Goal: Information Seeking & Learning: Learn about a topic

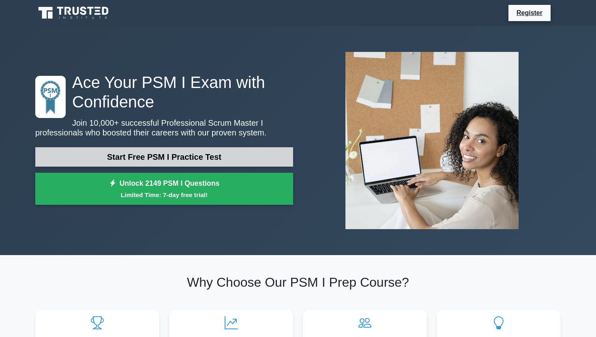
click at [208, 157] on link "Start Free PSM I Practice Test" at bounding box center [164, 156] width 258 height 19
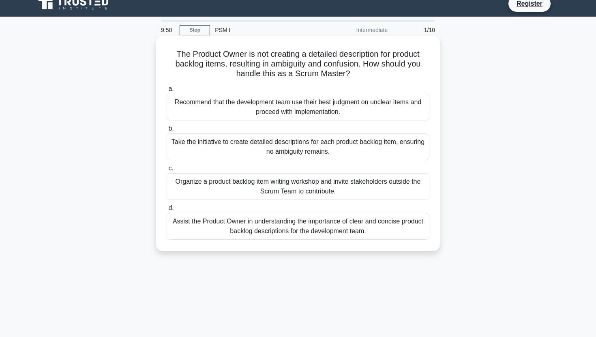
scroll to position [9, 0]
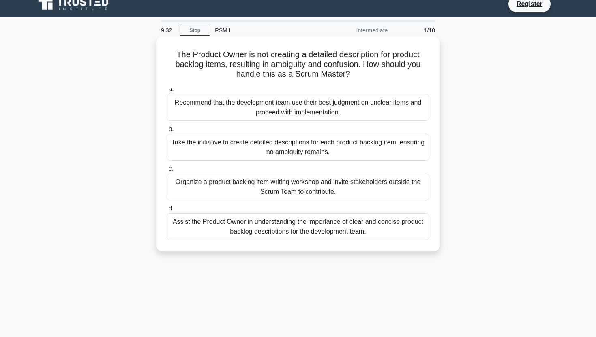
click at [337, 227] on div "Assist the Product Owner in understanding the importance of clear and concise p…" at bounding box center [298, 226] width 263 height 27
click at [167, 211] on input "d. Assist the Product Owner in understanding the importance of clear and concis…" at bounding box center [167, 208] width 0 height 5
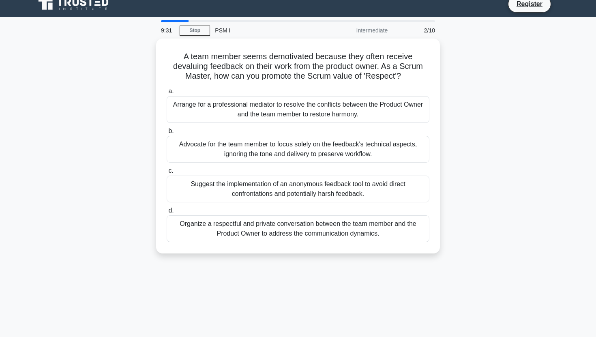
scroll to position [0, 0]
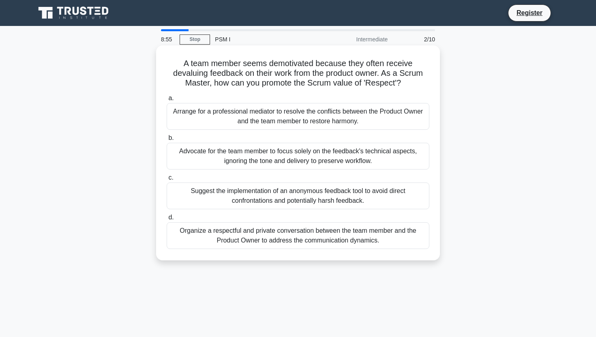
click at [383, 241] on div "Organize a respectful and private conversation between the team member and the …" at bounding box center [298, 235] width 263 height 27
click at [167, 220] on input "d. Organize a respectful and private conversation between the team member and t…" at bounding box center [167, 217] width 0 height 5
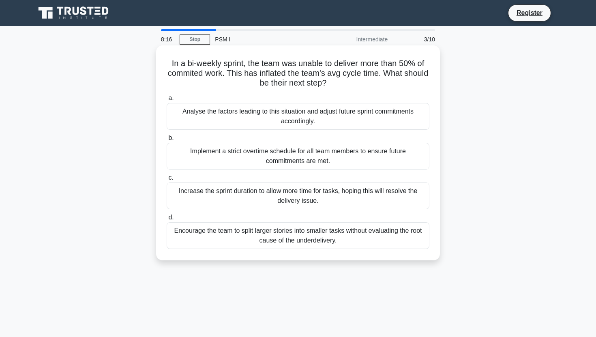
click at [380, 124] on div "Analyse the factors leading to this situation and adjust future sprint commitme…" at bounding box center [298, 116] width 263 height 27
click at [167, 101] on input "a. Analyse the factors leading to this situation and adjust future sprint commi…" at bounding box center [167, 98] width 0 height 5
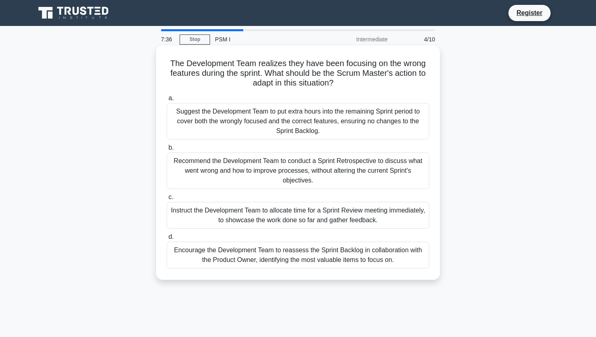
click at [377, 169] on div "Recommend the Development Team to conduct a Sprint Retrospective to discuss wha…" at bounding box center [298, 171] width 263 height 37
click at [167, 150] on input "b. Recommend the Development Team to conduct a Sprint Retrospective to discuss …" at bounding box center [167, 147] width 0 height 5
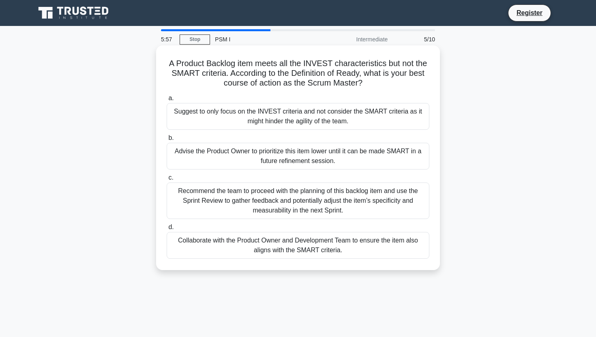
drag, startPoint x: 378, startPoint y: 199, endPoint x: 383, endPoint y: 253, distance: 54.2
click at [383, 253] on div "a. Suggest to only focus on the INVEST criteria and not consider the SMART crit…" at bounding box center [298, 176] width 273 height 169
click at [384, 248] on div "Collaborate with the Product Owner and Development Team to ensure the item also…" at bounding box center [298, 245] width 263 height 27
click at [167, 230] on input "d. Collaborate with the Product Owner and Development Team to ensure the item a…" at bounding box center [167, 227] width 0 height 5
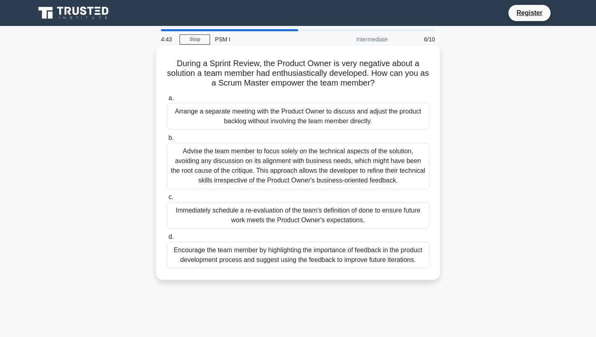
click at [403, 218] on div "Immediately schedule a re-evaluation of the team's definition of done to ensure…" at bounding box center [298, 215] width 263 height 27
click at [167, 200] on input "c. Immediately schedule a re-evaluation of the team's definition of done to ens…" at bounding box center [167, 197] width 0 height 5
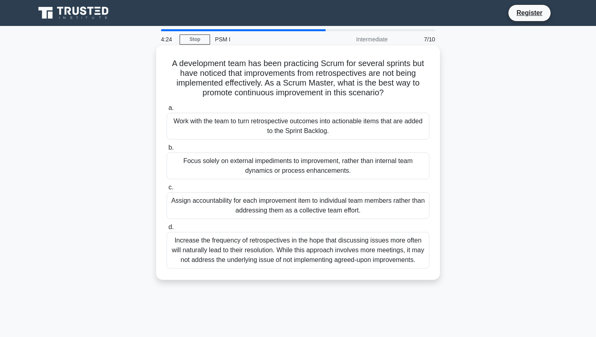
click at [403, 134] on div "Work with the team to turn retrospective outcomes into actionable items that ar…" at bounding box center [298, 126] width 263 height 27
click at [167, 111] on input "a. Work with the team to turn retrospective outcomes into actionable items that…" at bounding box center [167, 107] width 0 height 5
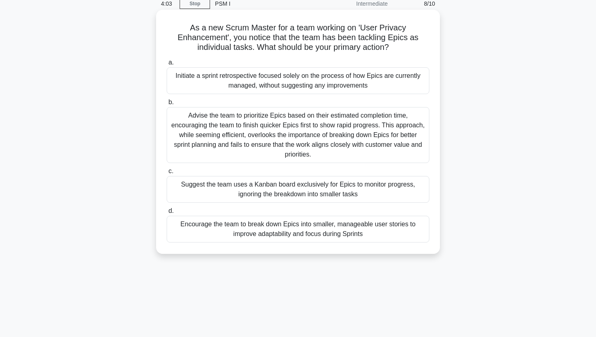
scroll to position [37, 0]
click at [391, 226] on div "Encourage the team to break down Epics into smaller, manageable user stories to…" at bounding box center [298, 228] width 263 height 27
click at [167, 213] on input "d. Encourage the team to break down Epics into smaller, manageable user stories…" at bounding box center [167, 210] width 0 height 5
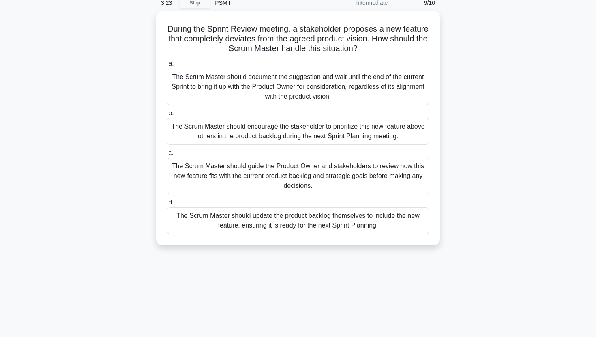
scroll to position [0, 0]
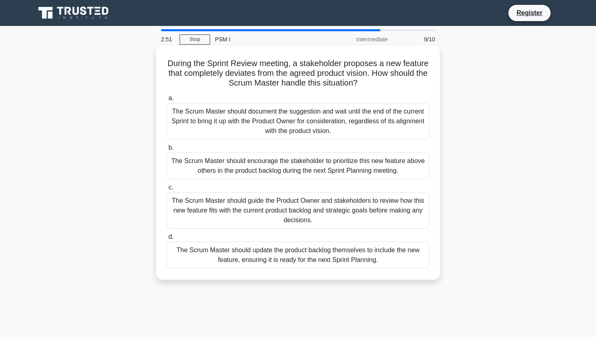
click at [403, 223] on div "The Scrum Master should guide the Product Owner and stakeholders to review how …" at bounding box center [298, 210] width 263 height 37
click at [167, 190] on input "c. The Scrum Master should guide the Product Owner and stakeholders to review h…" at bounding box center [167, 187] width 0 height 5
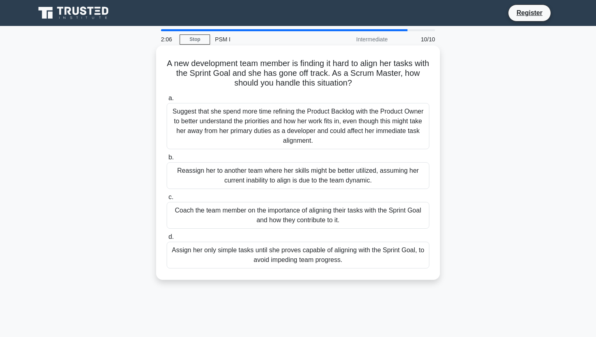
click at [400, 250] on div "Assign her only simple tasks until she proves capable of aligning with the Spri…" at bounding box center [298, 255] width 263 height 27
click at [167, 240] on input "d. Assign her only simple tasks until she proves capable of aligning with the S…" at bounding box center [167, 236] width 0 height 5
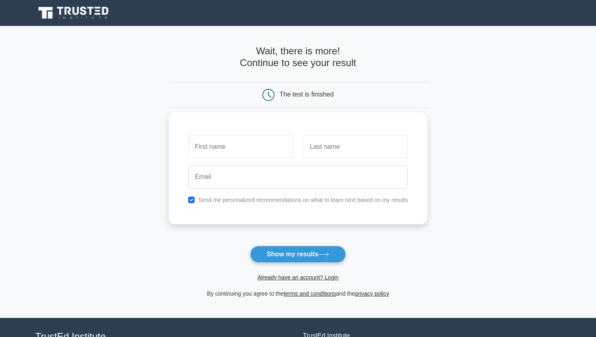
click at [271, 150] on input "text" at bounding box center [240, 147] width 105 height 24
type input "Yulianna"
click at [329, 154] on input "text" at bounding box center [355, 147] width 105 height 24
type input "[PERSON_NAME]"
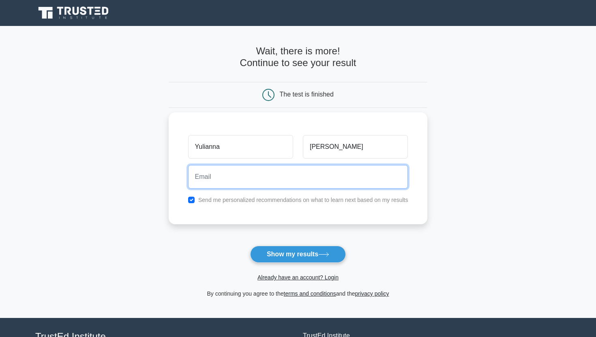
click at [360, 172] on input "email" at bounding box center [298, 177] width 220 height 24
type input "arayasyuly@gmail.com"
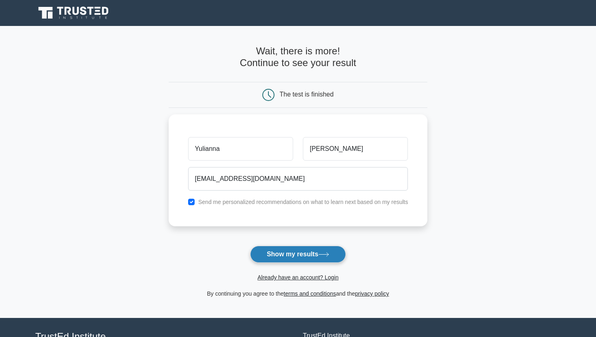
click at [306, 259] on button "Show my results" at bounding box center [298, 254] width 96 height 17
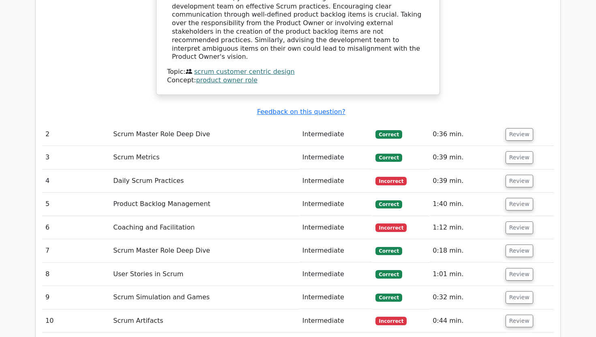
scroll to position [1012, 0]
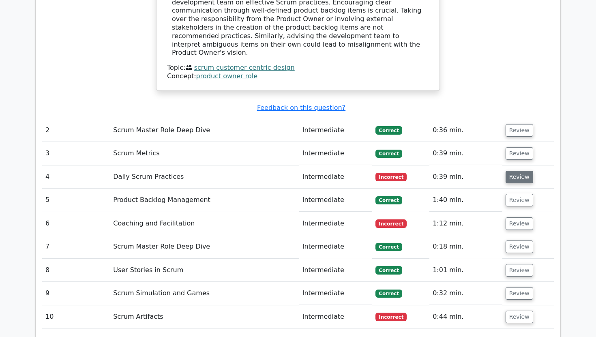
click at [515, 171] on button "Review" at bounding box center [520, 177] width 28 height 13
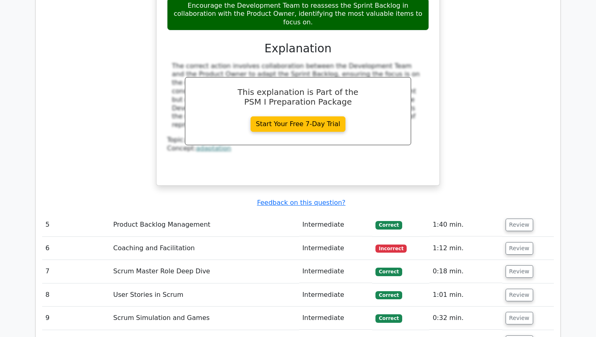
scroll to position [1384, 0]
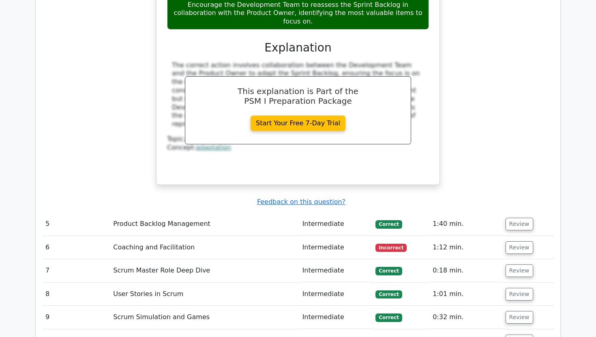
click at [416, 236] on td "Incorrect" at bounding box center [400, 247] width 57 height 23
click at [518, 241] on button "Review" at bounding box center [520, 247] width 28 height 13
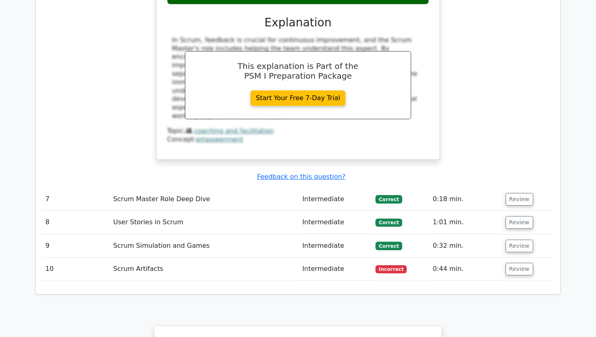
scroll to position [1884, 0]
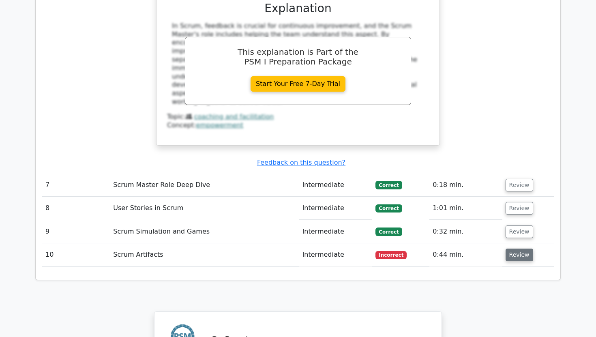
click at [522, 249] on button "Review" at bounding box center [520, 255] width 28 height 13
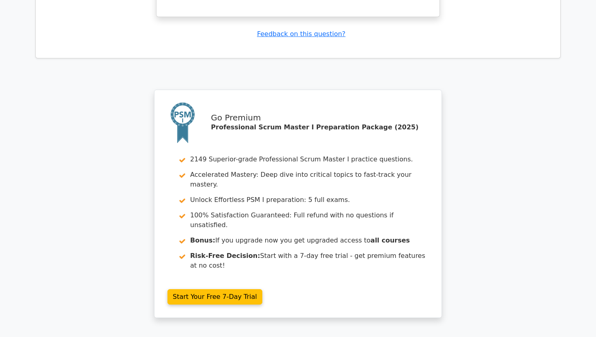
scroll to position [2495, 0]
